Goal: Information Seeking & Learning: Learn about a topic

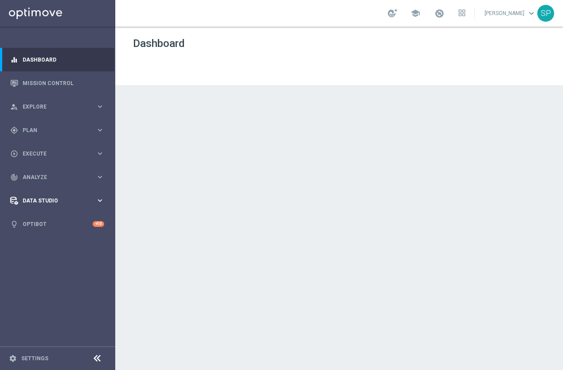
click at [47, 202] on span "Data Studio" at bounding box center [59, 200] width 73 height 5
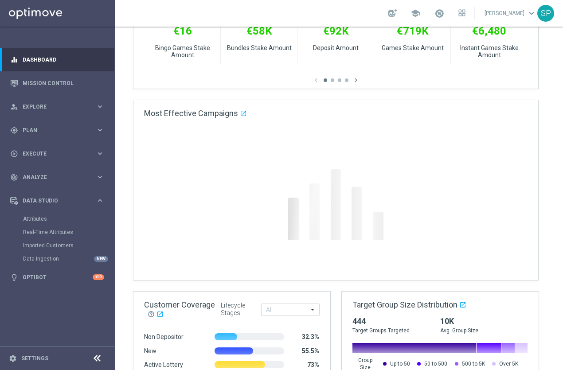
scroll to position [384, 0]
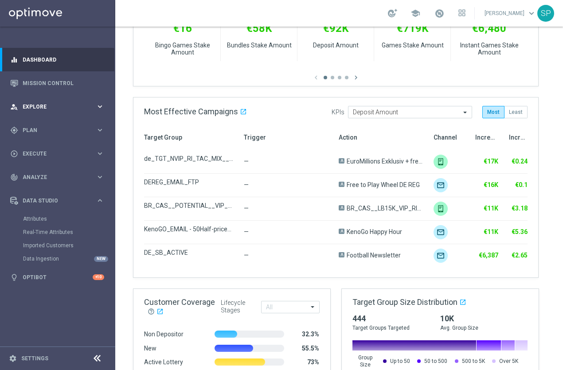
click at [43, 104] on span "Explore" at bounding box center [59, 106] width 73 height 5
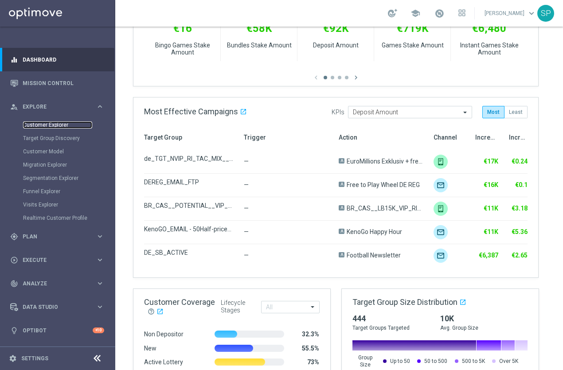
click at [47, 123] on link "Customer Explorer" at bounding box center [57, 124] width 69 height 7
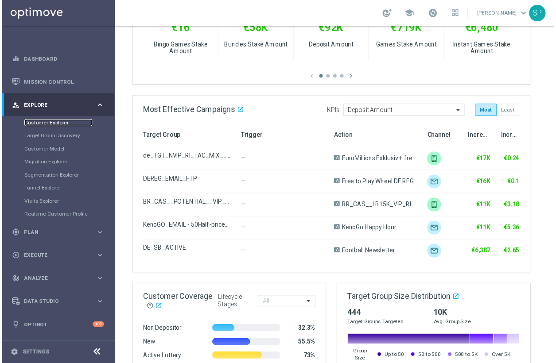
scroll to position [0, 0]
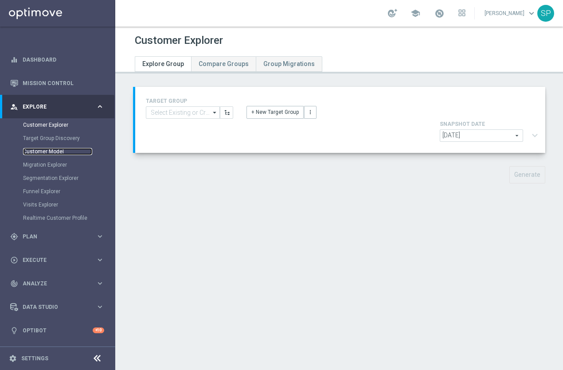
click at [56, 151] on link "Customer Model" at bounding box center [57, 151] width 69 height 7
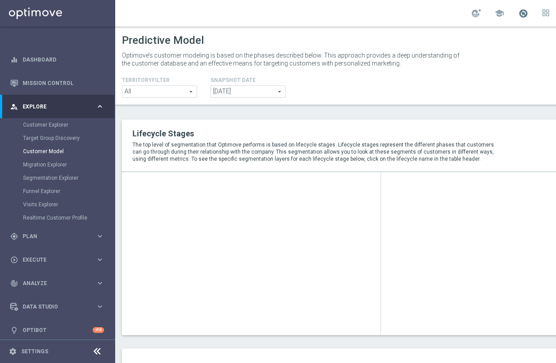
click at [528, 14] on span at bounding box center [523, 13] width 10 height 10
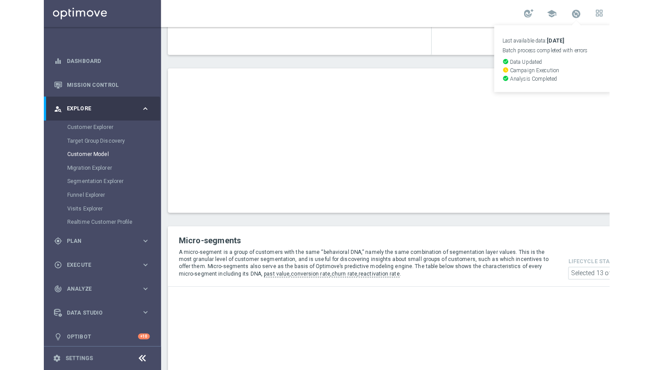
scroll to position [435, 0]
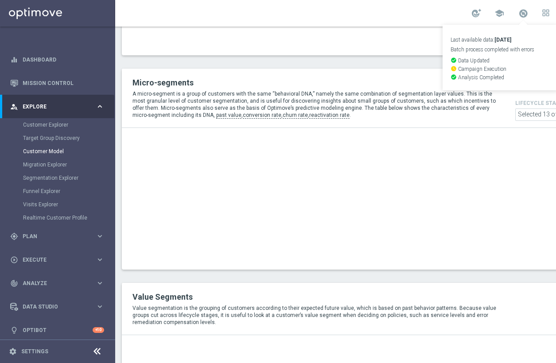
click at [324, 197] on div "Loading..." at bounding box center [381, 199] width 518 height 142
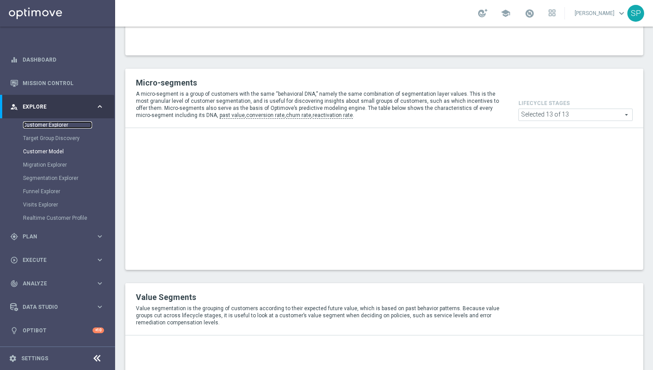
click at [40, 125] on link "Customer Explorer" at bounding box center [57, 124] width 69 height 7
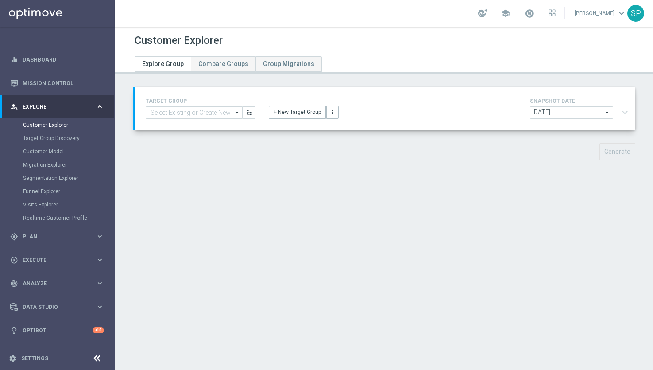
click at [65, 142] on div "Target Group Discovery" at bounding box center [68, 138] width 91 height 13
click at [64, 140] on link "Target Group Discovery" at bounding box center [57, 138] width 69 height 7
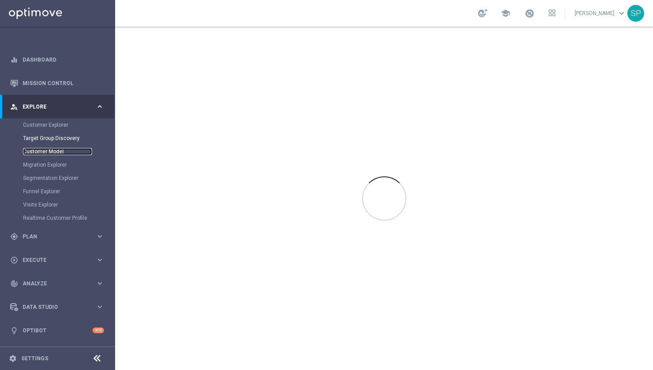
click at [54, 149] on link "Customer Model" at bounding box center [57, 151] width 69 height 7
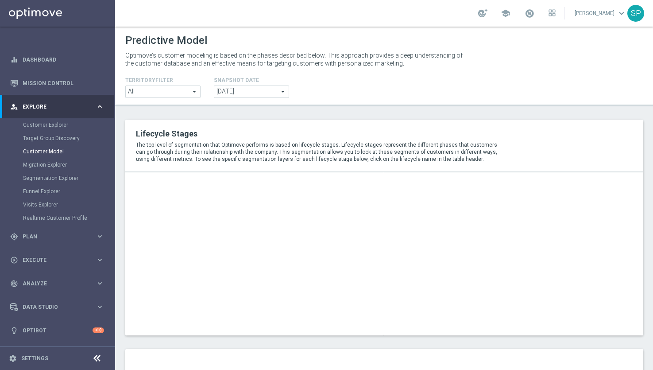
click at [55, 169] on div "Migration Explorer" at bounding box center [68, 164] width 91 height 13
click at [56, 160] on div "Migration Explorer" at bounding box center [68, 164] width 91 height 13
click at [57, 163] on link "Migration Explorer" at bounding box center [57, 164] width 69 height 7
